Goal: Task Accomplishment & Management: Complete application form

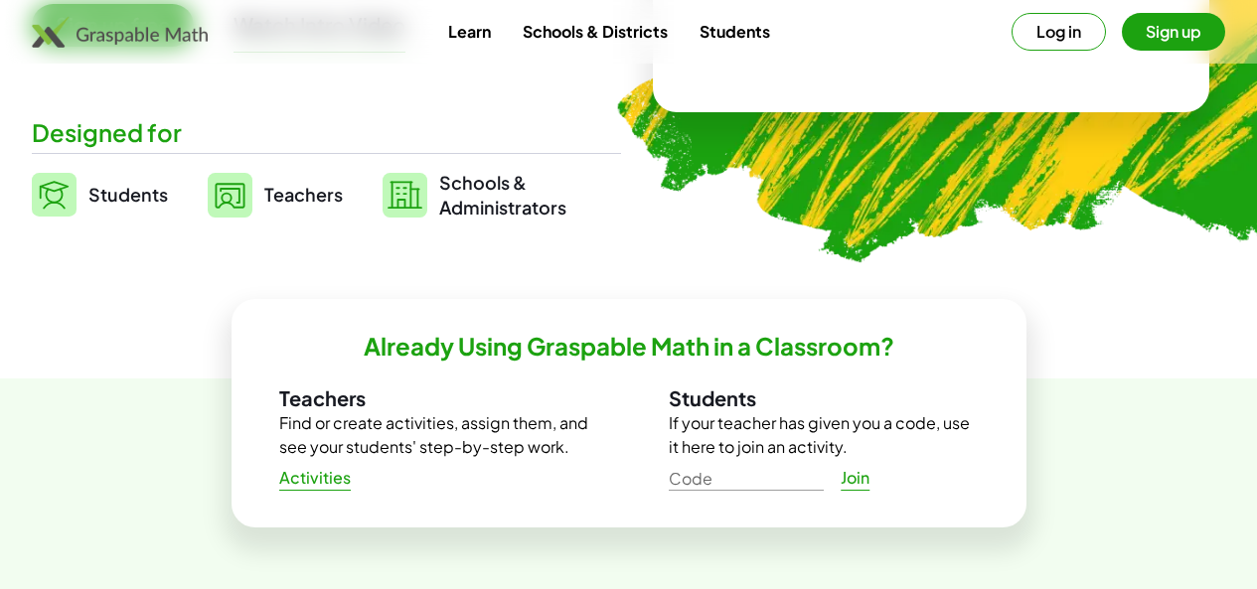
scroll to position [444, 0]
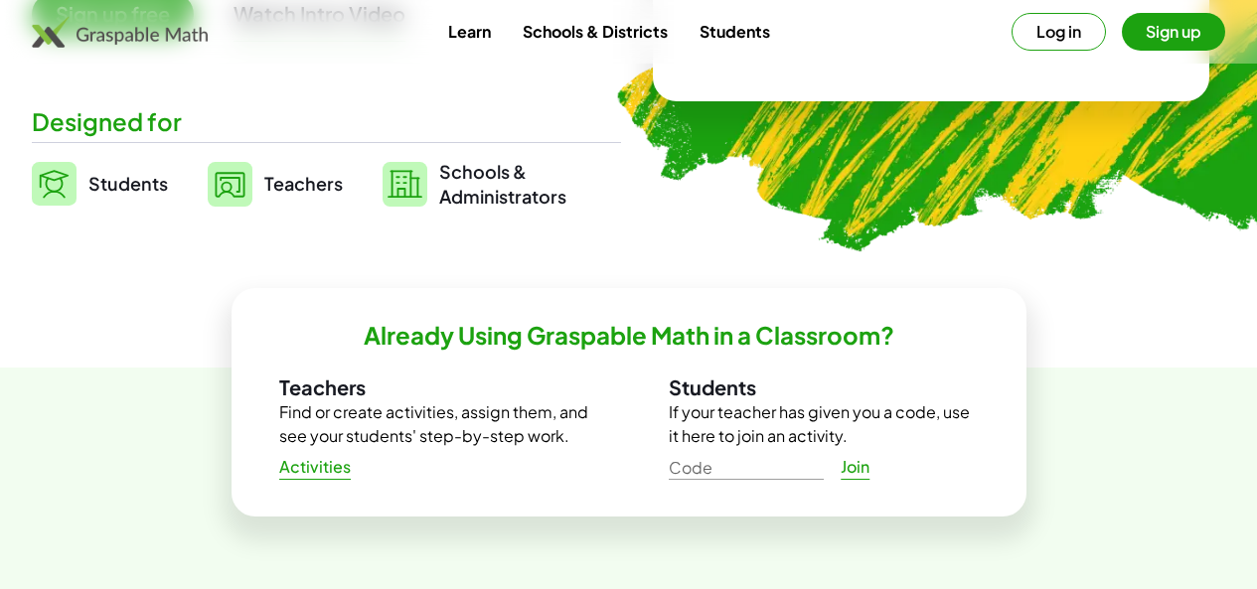
click at [296, 467] on span "Activities" at bounding box center [315, 467] width 73 height 21
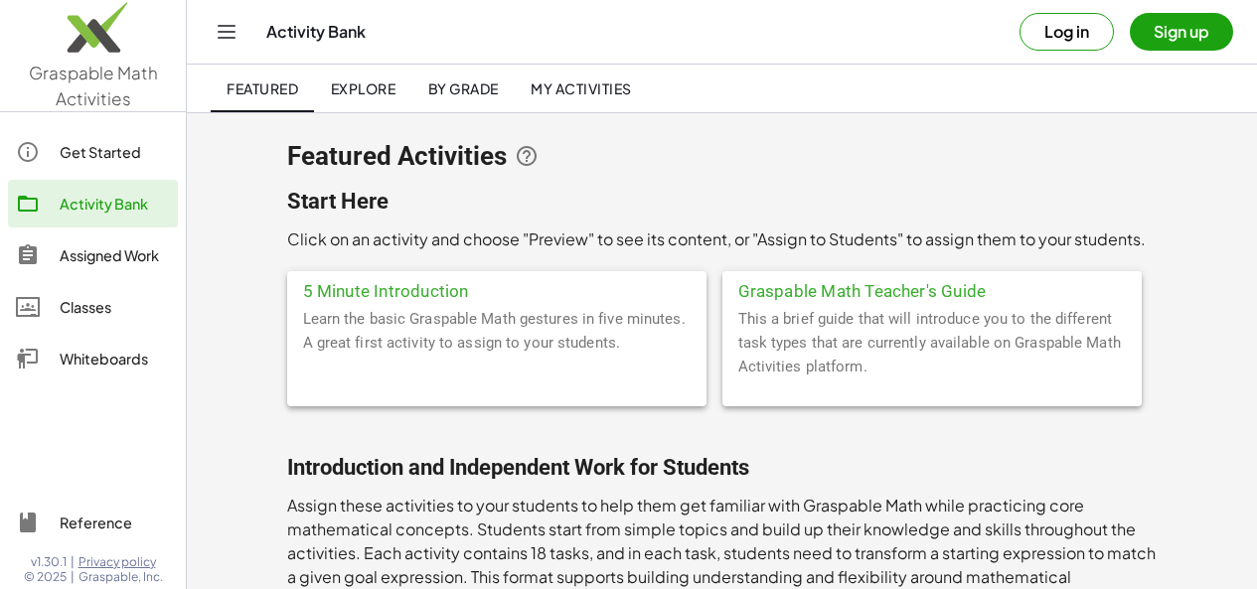
click at [1068, 36] on button "Log in" at bounding box center [1067, 32] width 94 height 38
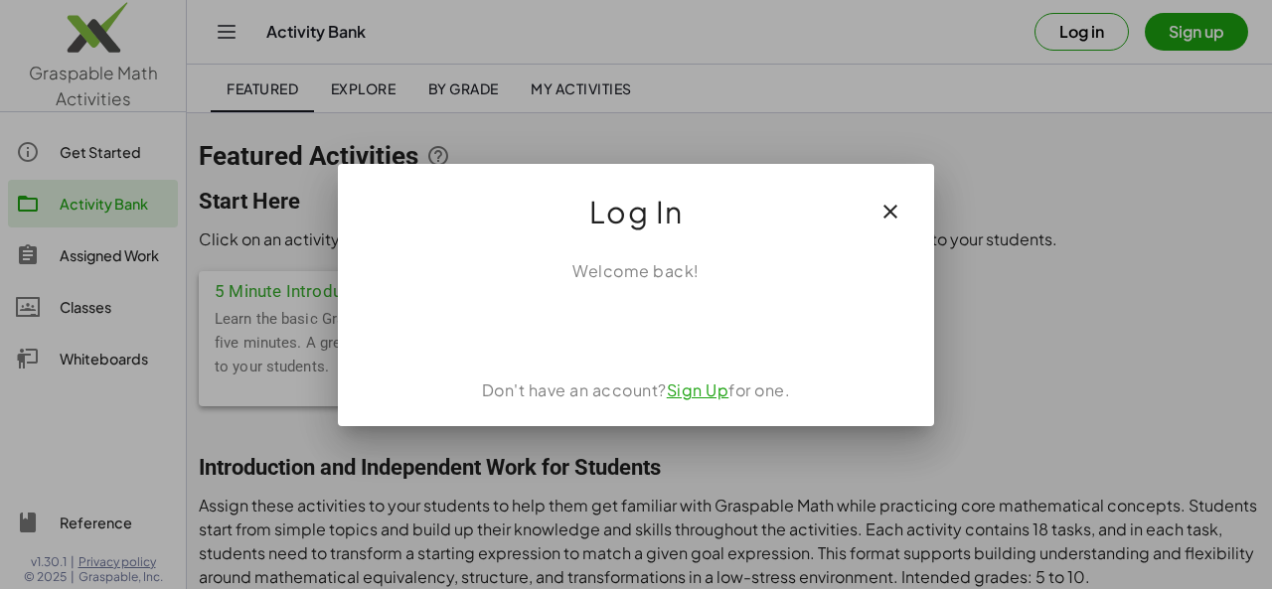
click at [903, 205] on button "button" at bounding box center [891, 212] width 48 height 48
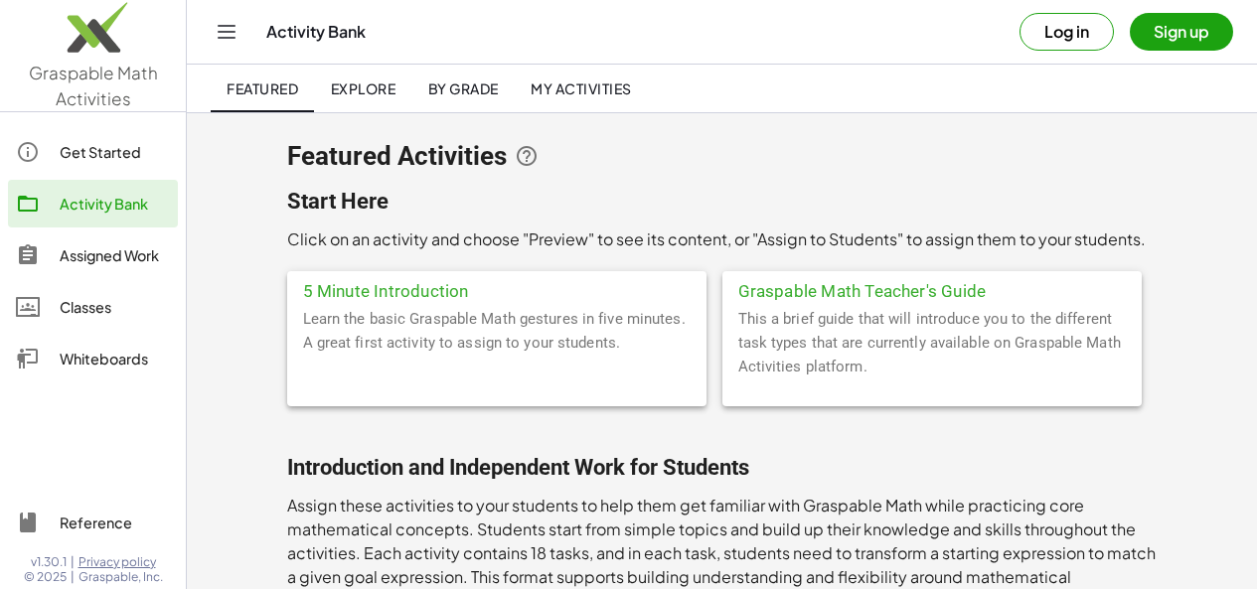
click at [1153, 41] on button "Sign up" at bounding box center [1181, 32] width 103 height 38
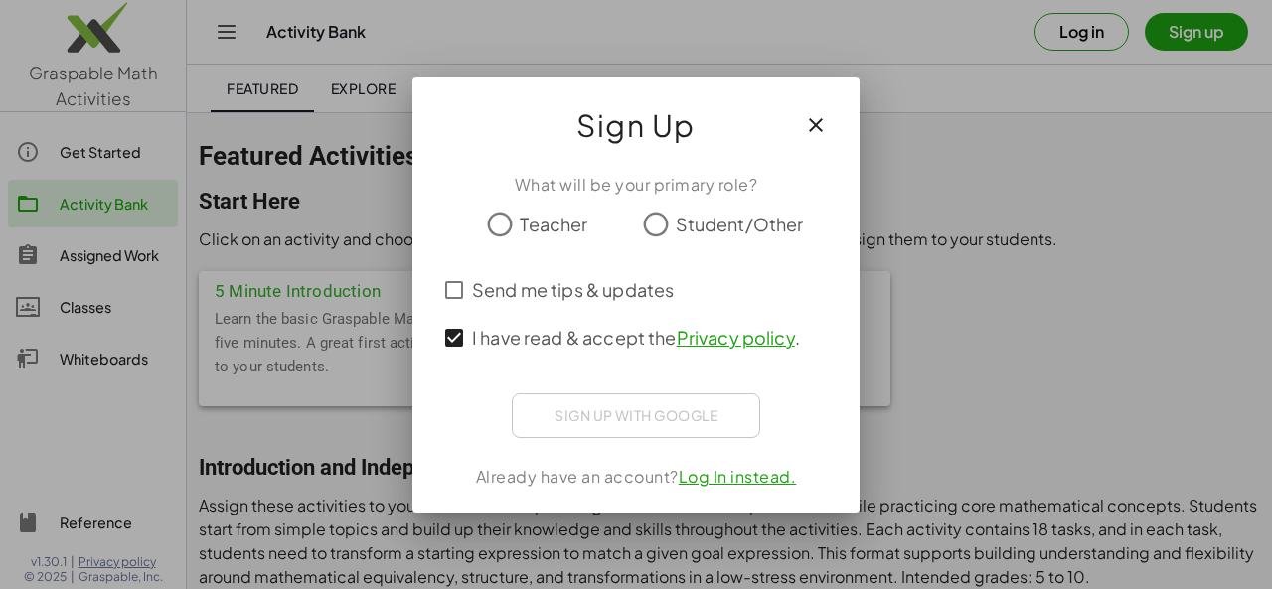
click at [681, 429] on div "Sign up with Google Sign in with Google Sign in with Google. Opens in new tab" at bounding box center [636, 416] width 248 height 45
click at [681, 416] on div "Sign up with Google Sign in with Google Sign in with Google. Opens in new tab" at bounding box center [636, 416] width 248 height 45
click at [679, 417] on div "Sign up with Google Sign in with Google Sign in with Google. Opens in new tab" at bounding box center [636, 416] width 248 height 45
click at [683, 414] on div "Sign up with Google Sign in with Google Sign in with Google. Opens in new tab" at bounding box center [636, 416] width 248 height 45
